Goal: Task Accomplishment & Management: Use online tool/utility

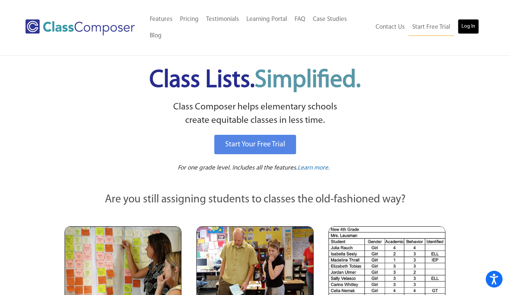
click at [468, 24] on link "Log In" at bounding box center [468, 26] width 21 height 15
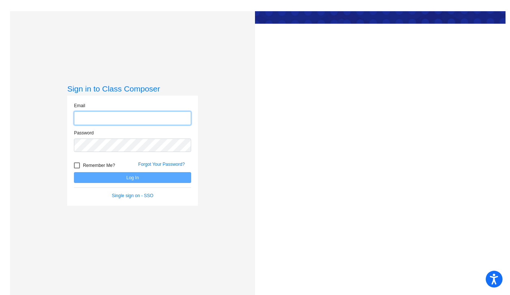
type input "elizabeth_armstrong@lkstevens.wednet.edu"
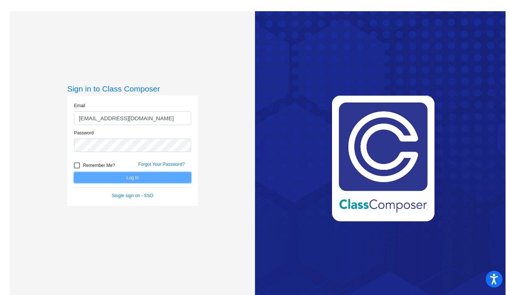
click at [129, 176] on button "Log In" at bounding box center [132, 177] width 117 height 11
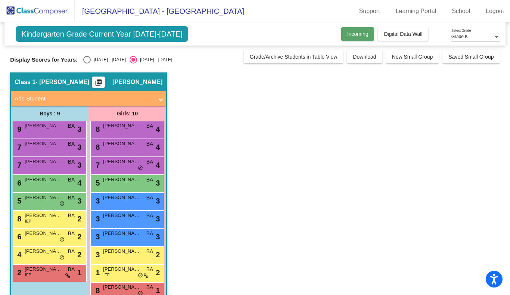
click at [361, 33] on span "Incoming" at bounding box center [358, 34] width 21 height 6
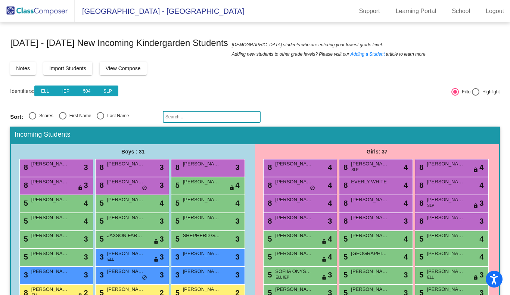
click at [129, 69] on span "View Compose" at bounding box center [123, 68] width 35 height 6
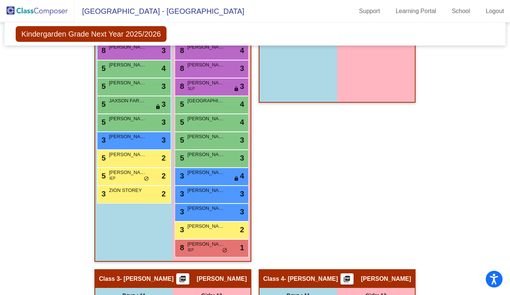
scroll to position [204, 0]
